Goal: Task Accomplishment & Management: Manage account settings

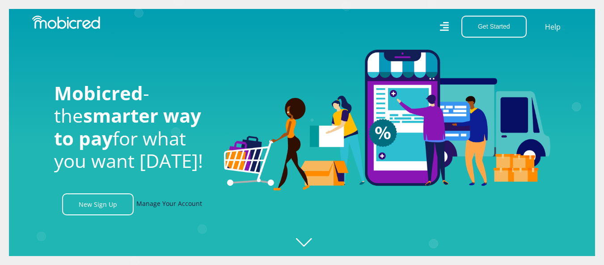
scroll to position [0, 2040]
click at [165, 212] on link "Manage Your Account" at bounding box center [169, 204] width 66 height 22
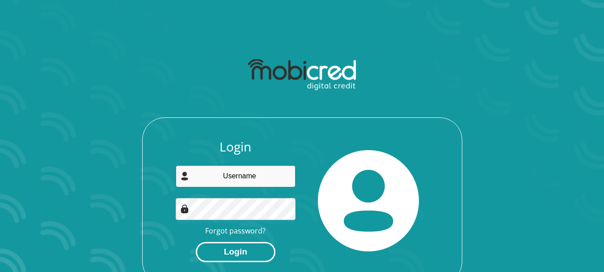
type input "khambanevg@yahoo.com"
click at [225, 246] on button "Login" at bounding box center [236, 252] width 80 height 20
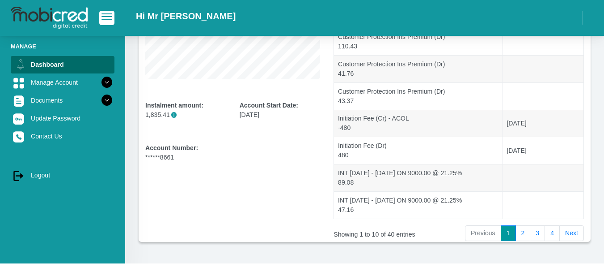
scroll to position [54, 0]
